Goal: Check status: Check status

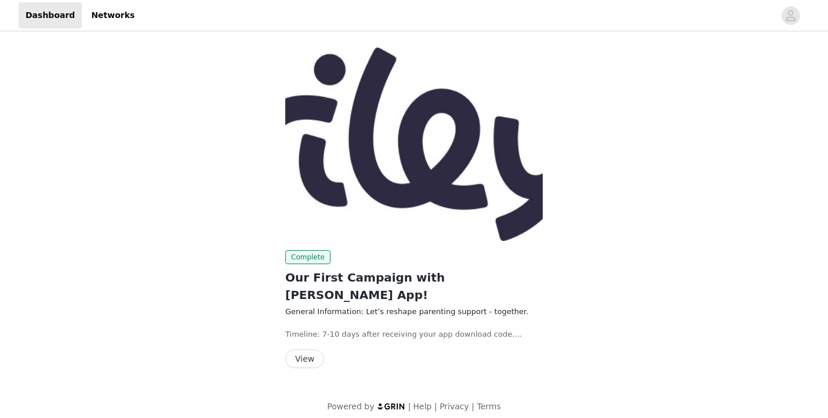
click at [309, 349] on button "View" at bounding box center [304, 358] width 39 height 19
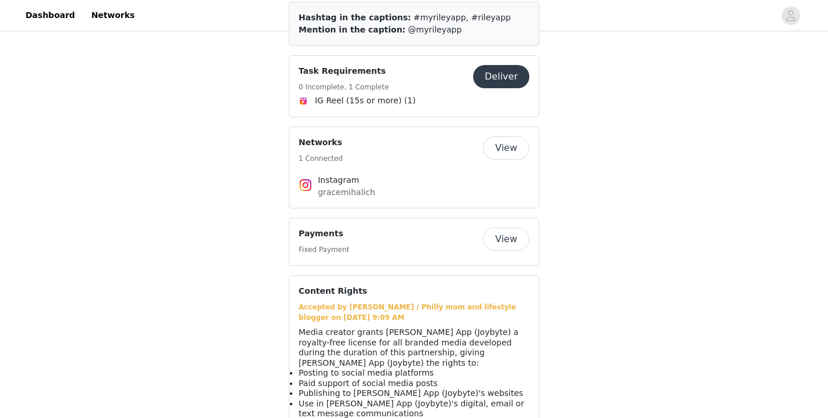
scroll to position [922, 0]
click at [508, 228] on button "View" at bounding box center [506, 239] width 46 height 23
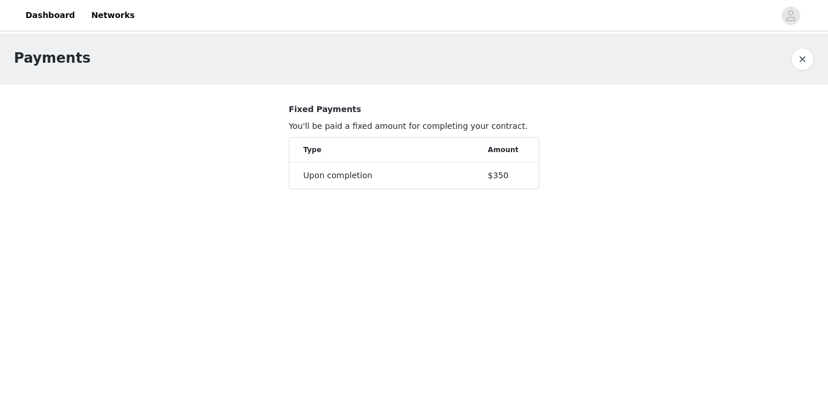
click at [807, 58] on button "button" at bounding box center [802, 59] width 23 height 23
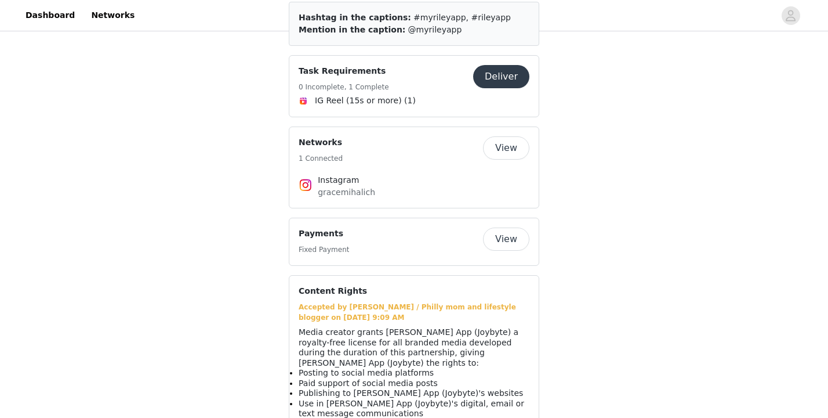
scroll to position [922, 0]
click at [509, 228] on button "View" at bounding box center [506, 239] width 46 height 23
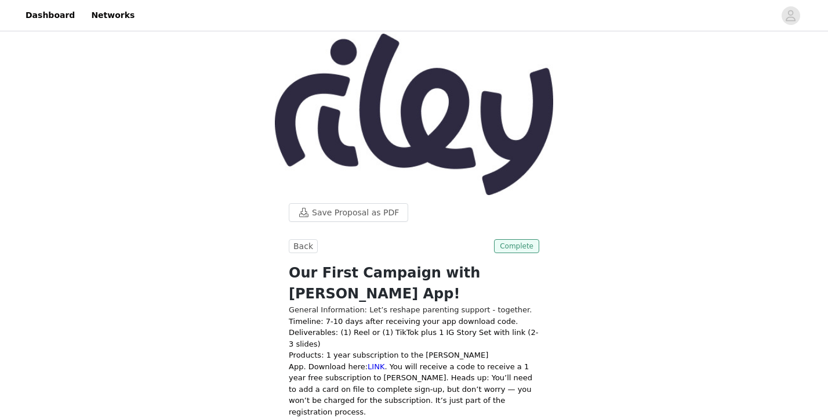
click at [517, 247] on span "Complete" at bounding box center [516, 246] width 45 height 14
